Goal: Task Accomplishment & Management: Use online tool/utility

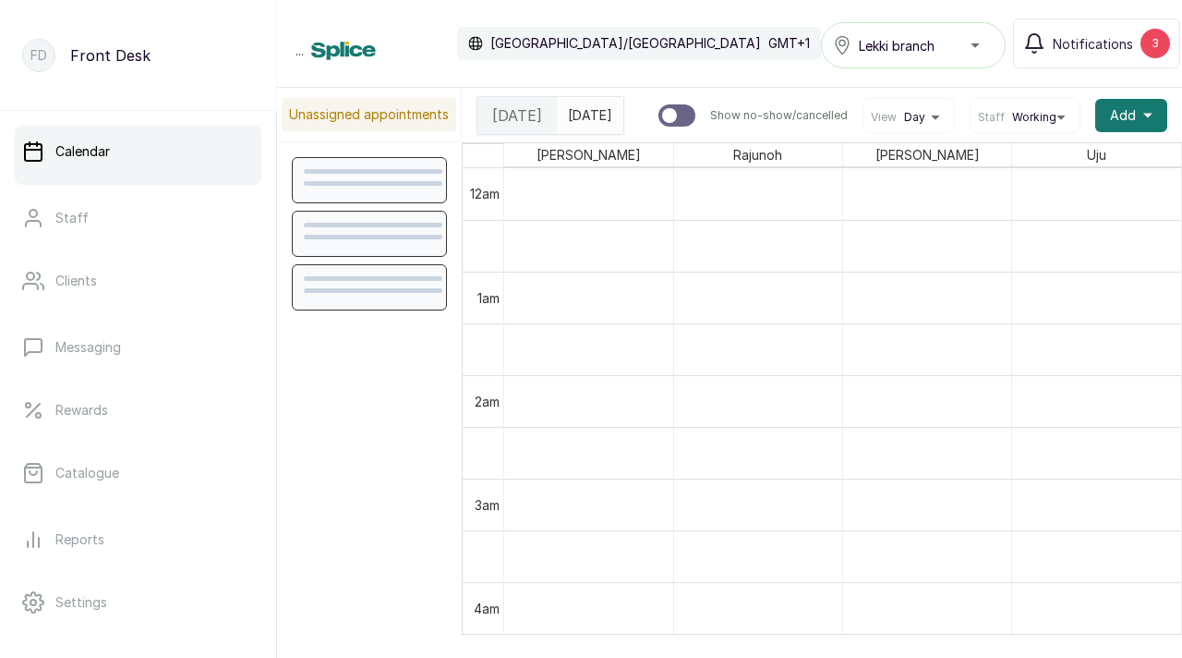
scroll to position [622, 0]
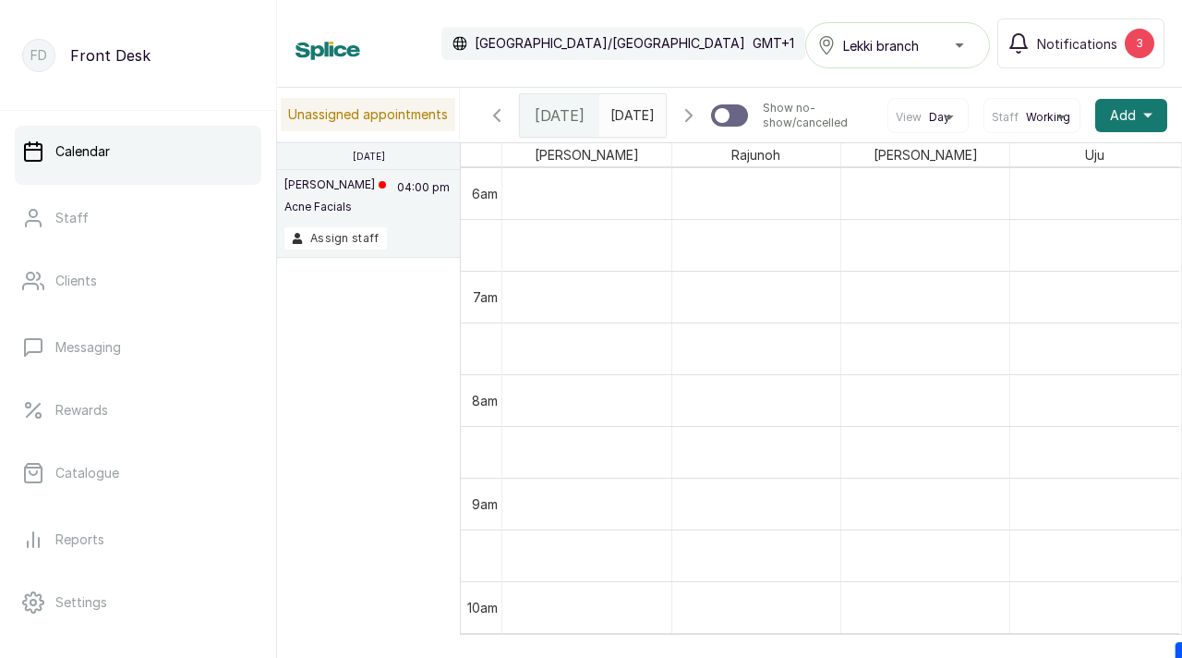
click at [692, 127] on icon "button" at bounding box center [689, 115] width 22 height 22
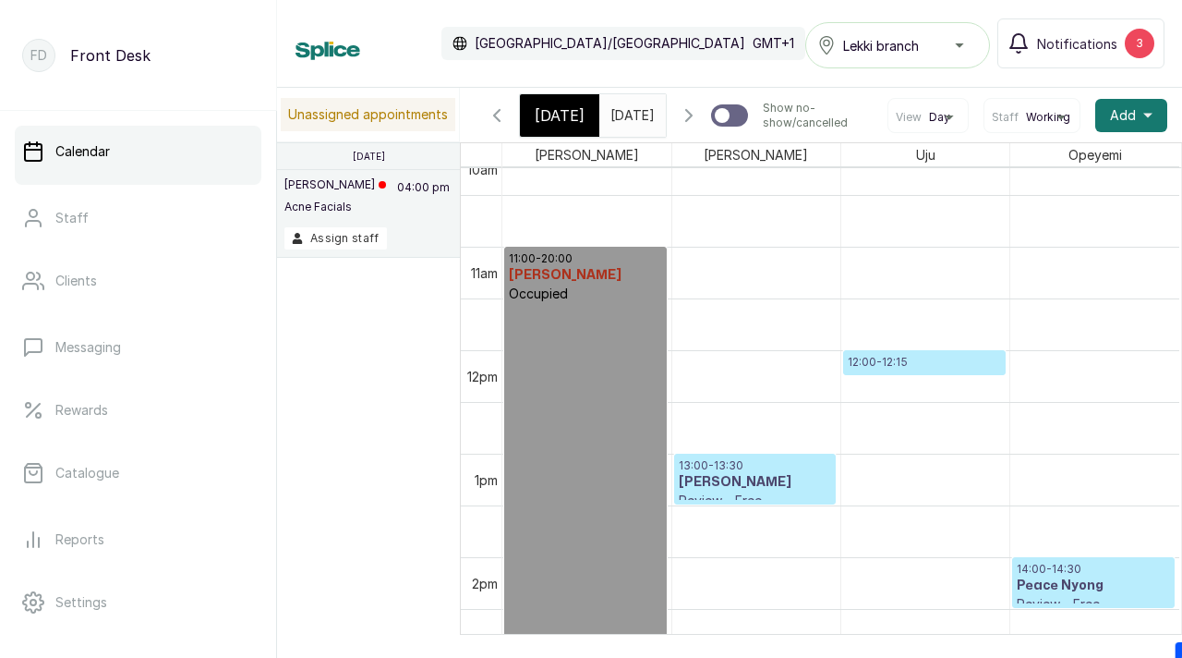
scroll to position [1082, 0]
